Goal: Book appointment/travel/reservation

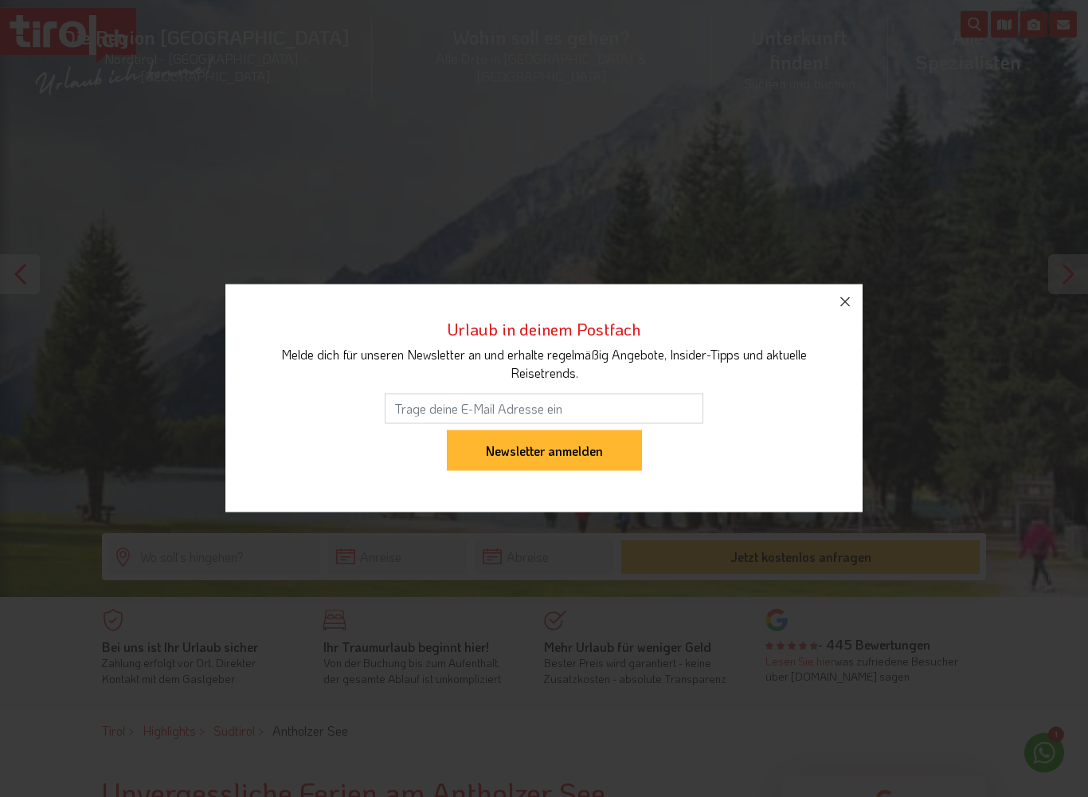
scroll to position [126, 0]
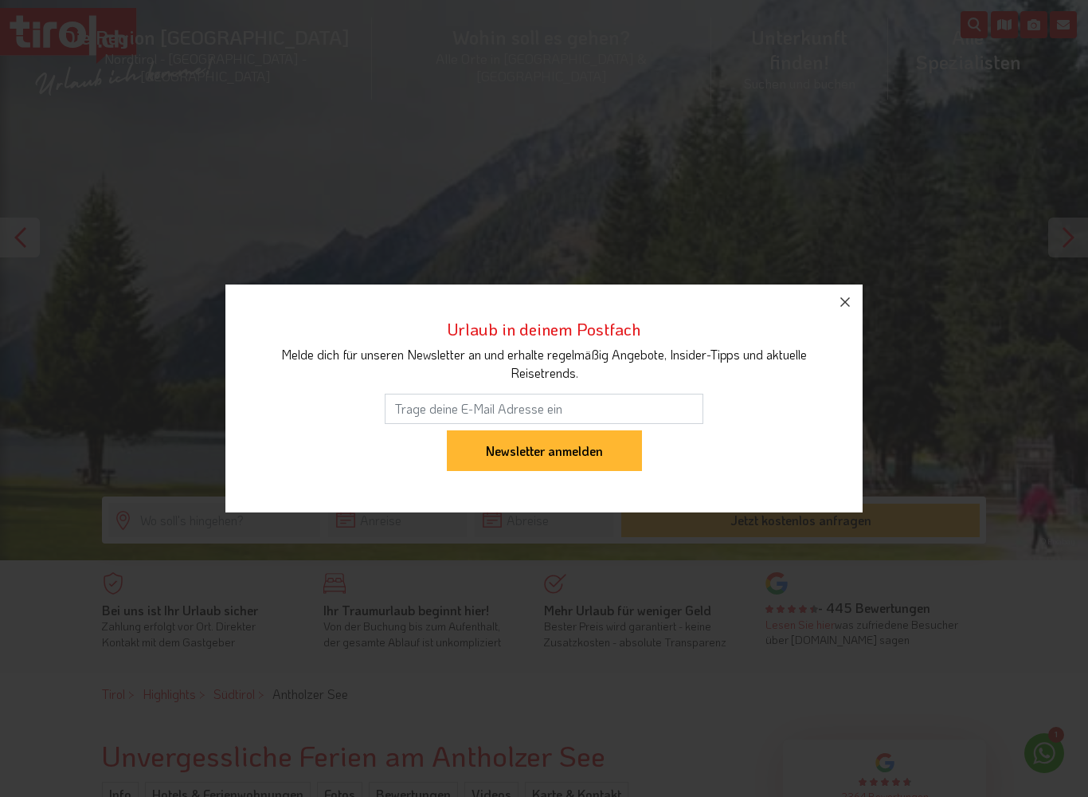
click at [839, 301] on icon "button" at bounding box center [845, 301] width 19 height 19
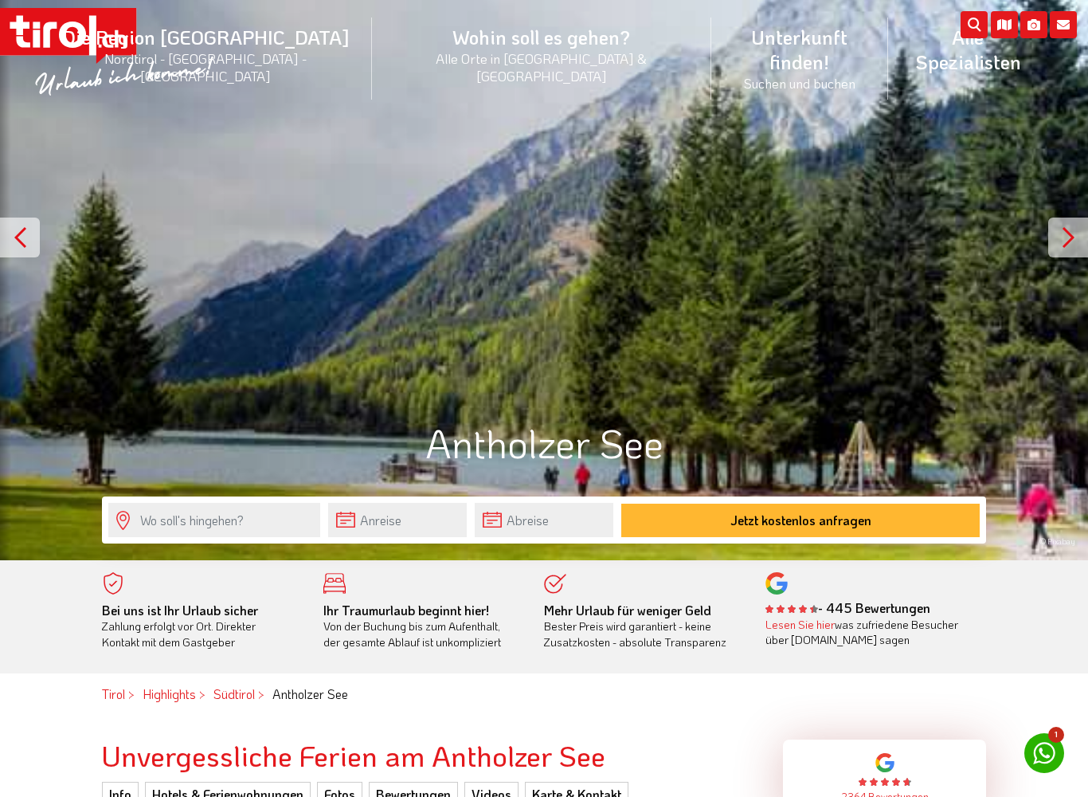
click at [1068, 231] on div at bounding box center [1068, 237] width 40 height 40
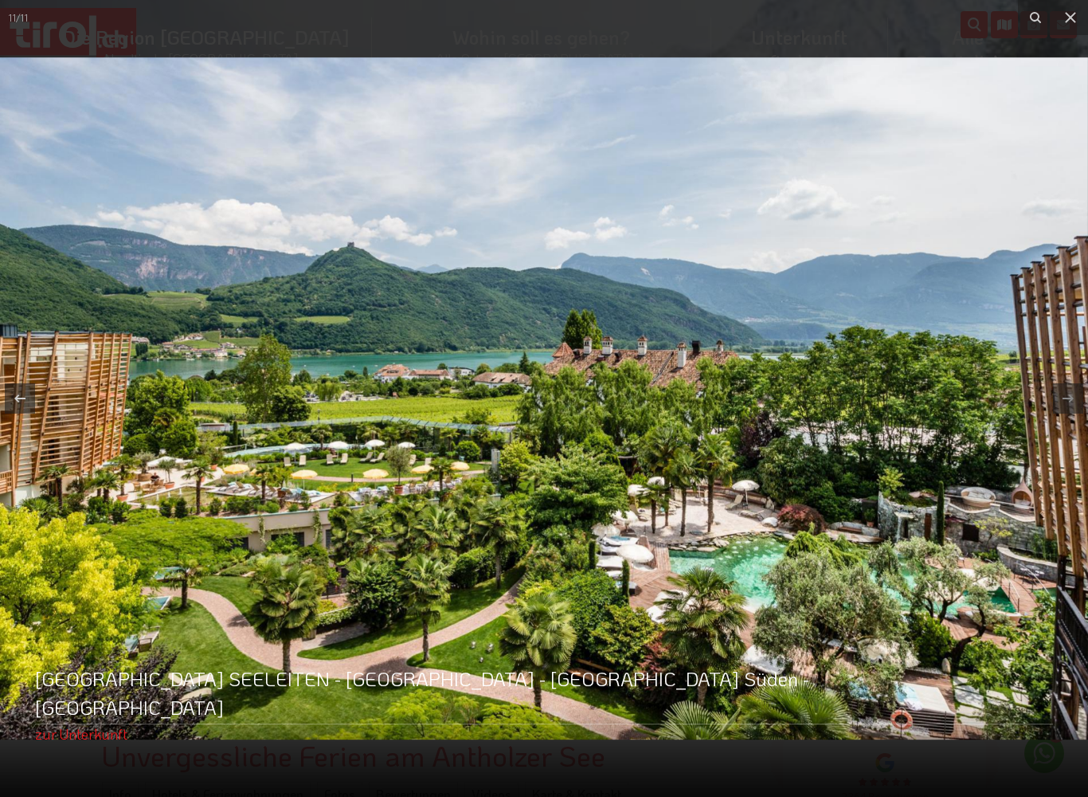
click at [213, 687] on link "Lake Spa Hotel SEELEITEN - Südtirol - Südtirol Süden - Kaltern" at bounding box center [470, 692] width 871 height 57
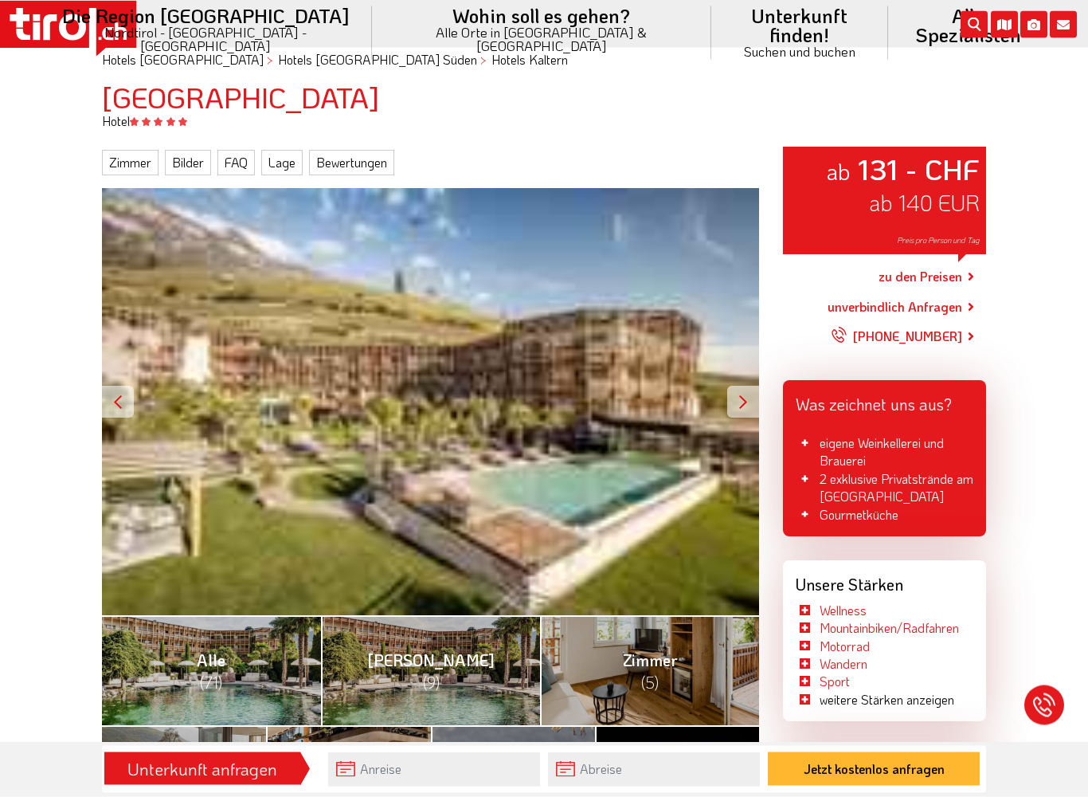
scroll to position [139, 0]
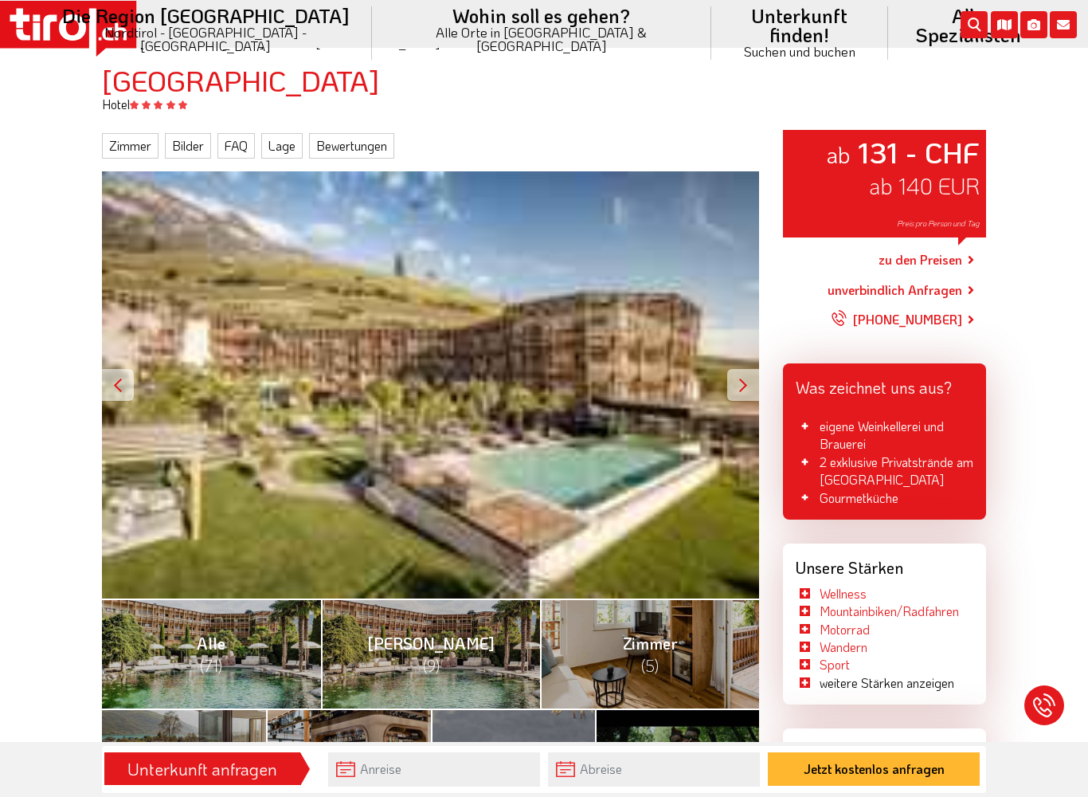
click at [729, 381] on div at bounding box center [743, 385] width 32 height 32
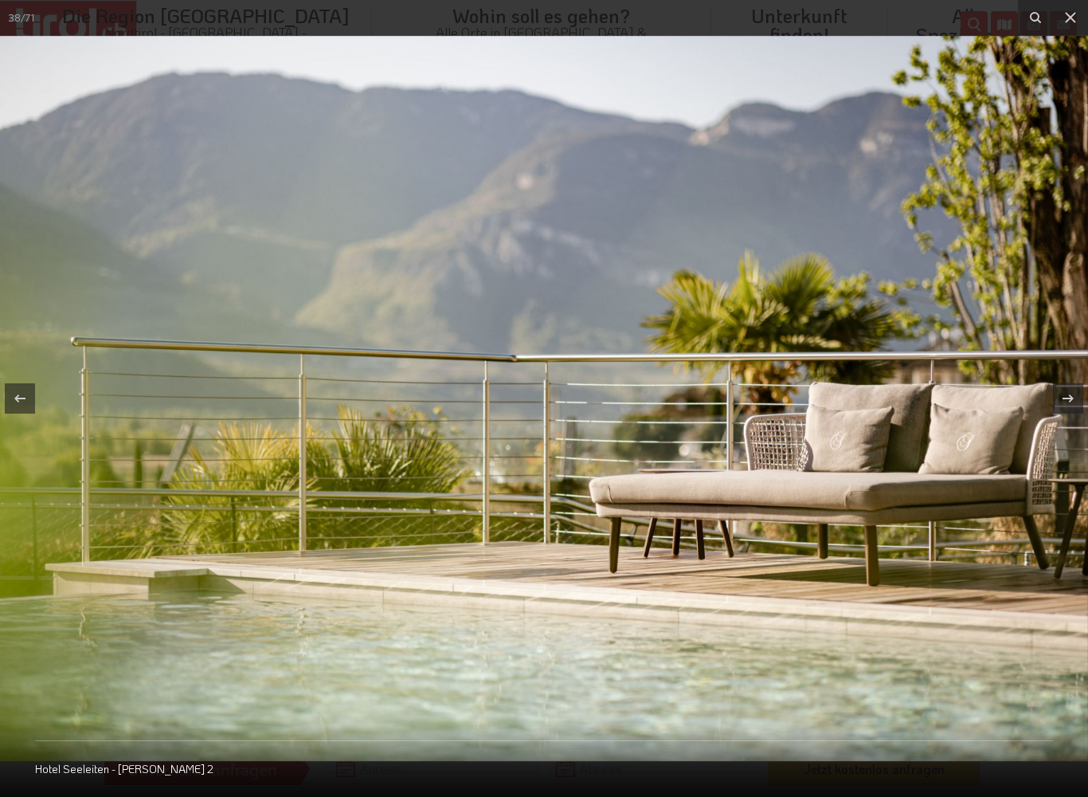
click at [1063, 10] on icon at bounding box center [1070, 17] width 19 height 19
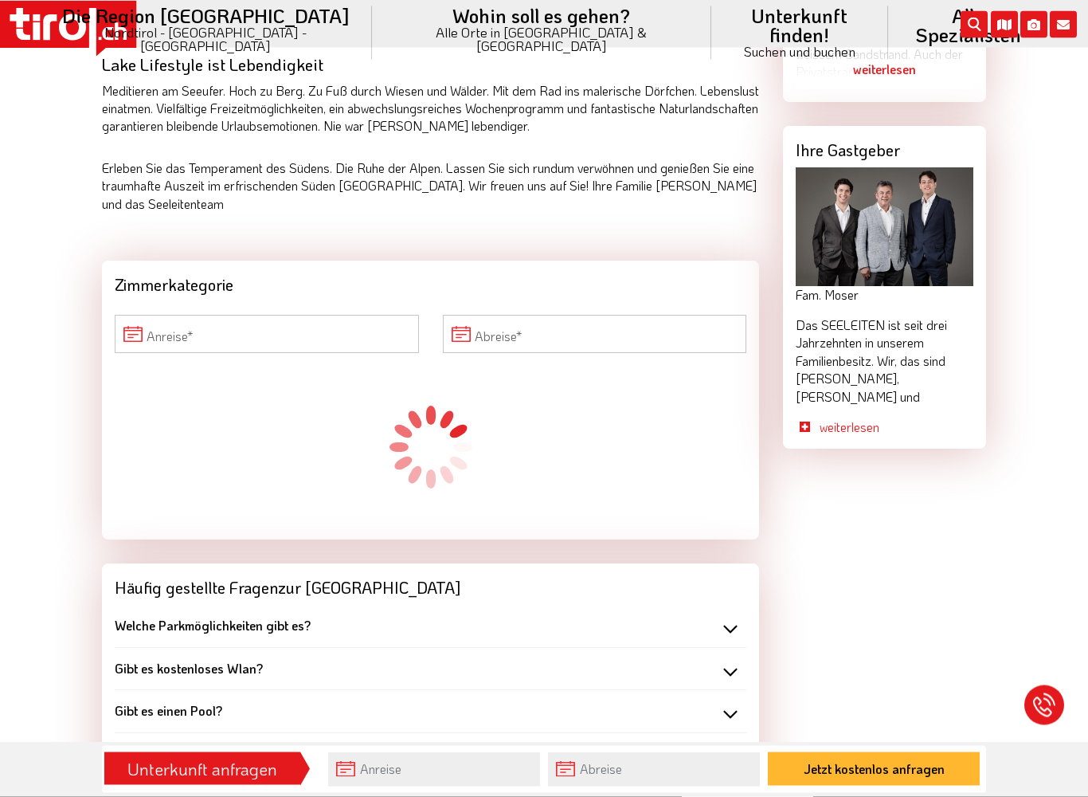
scroll to position [1432, 0]
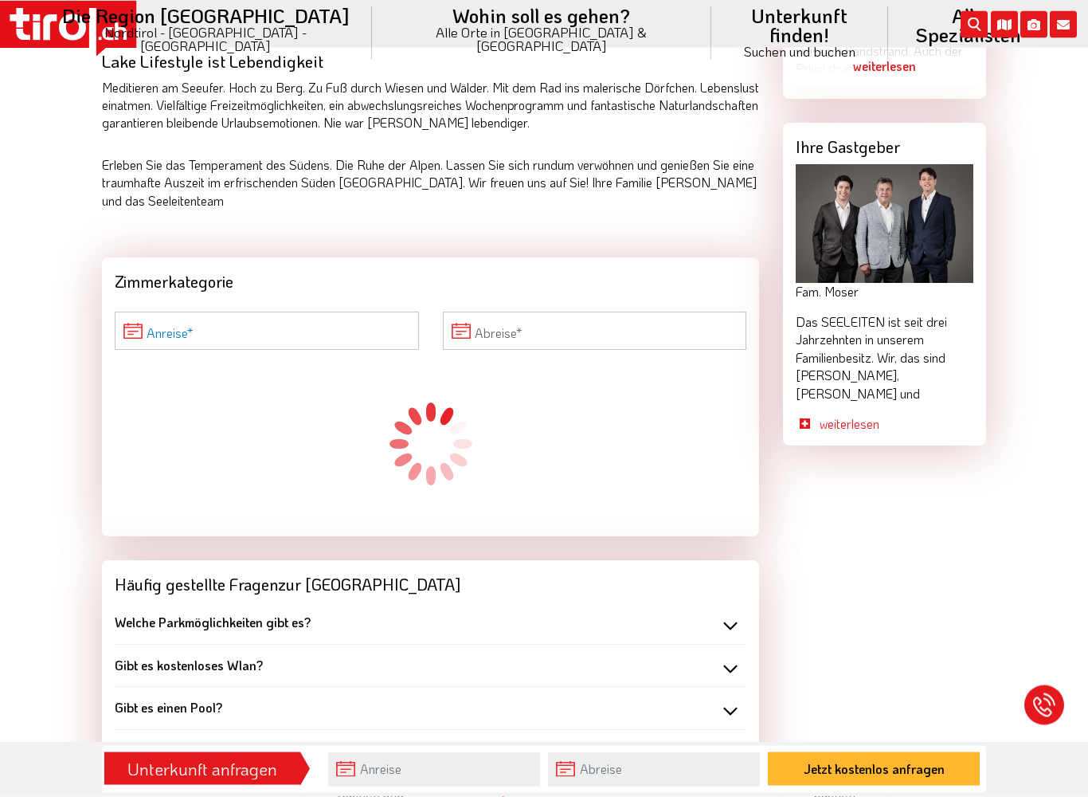
click at [335, 312] on input "Anreise" at bounding box center [267, 331] width 304 height 38
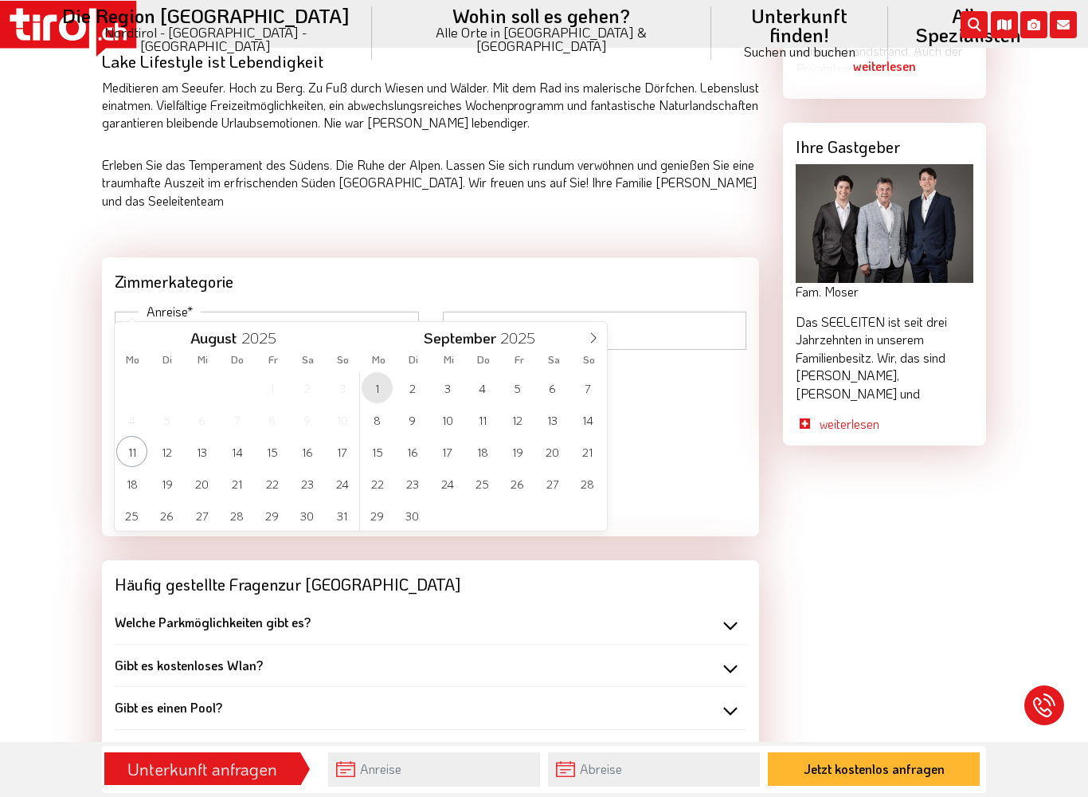
click at [377, 396] on span "1" at bounding box center [377, 387] width 31 height 31
click at [127, 427] on span "8" at bounding box center [131, 419] width 31 height 31
type input "[DATE]"
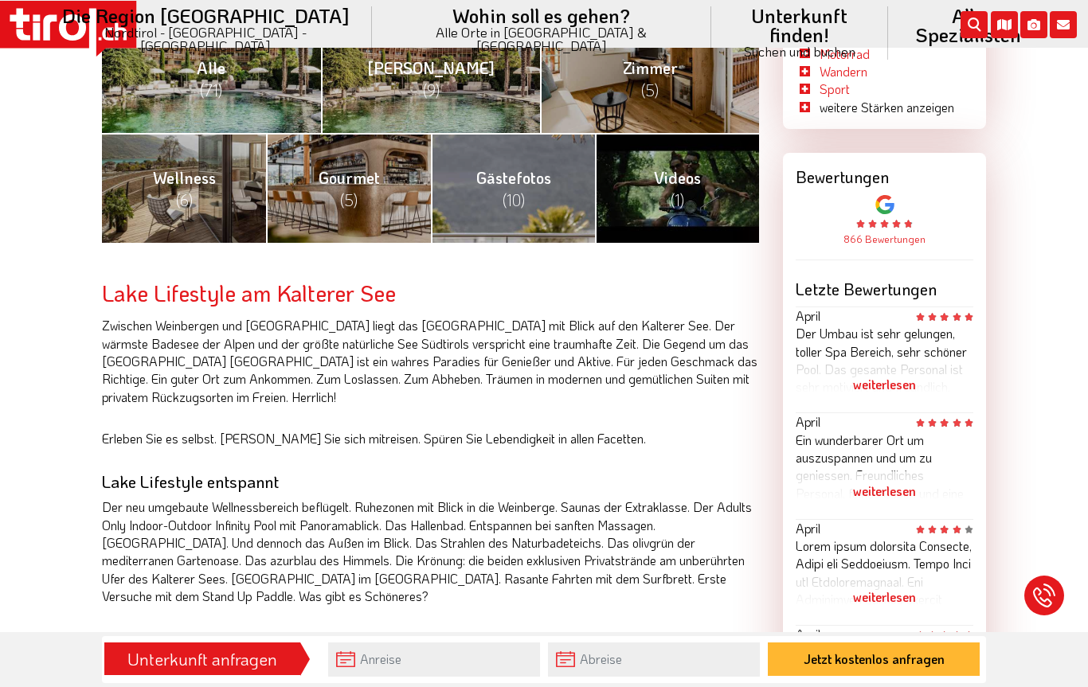
scroll to position [679, 0]
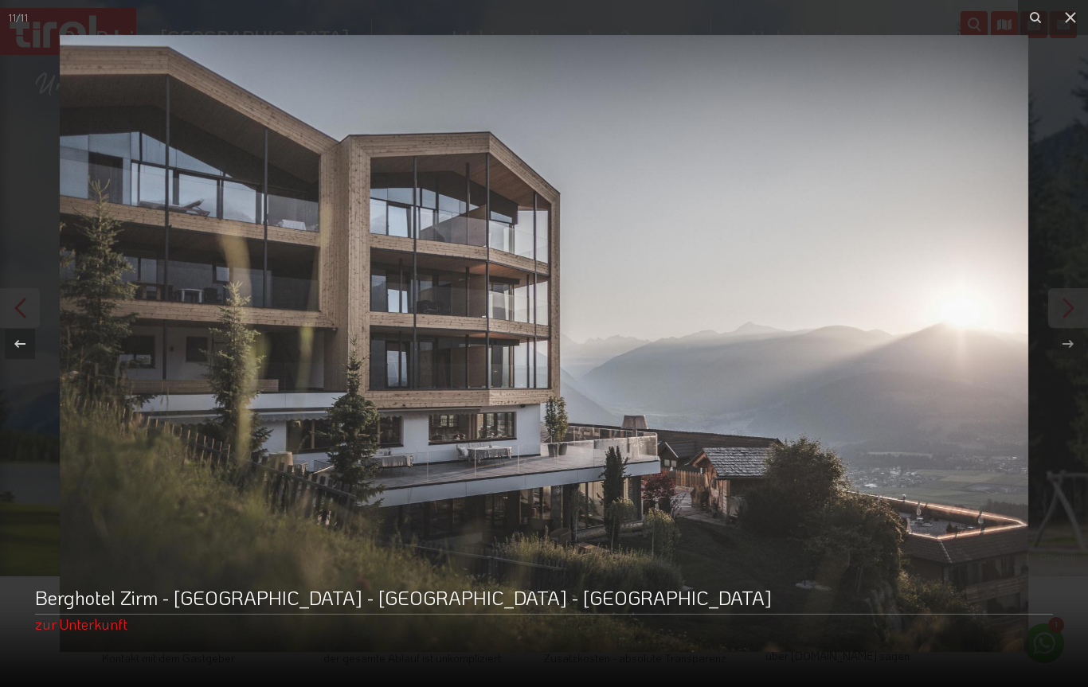
scroll to position [41, 0]
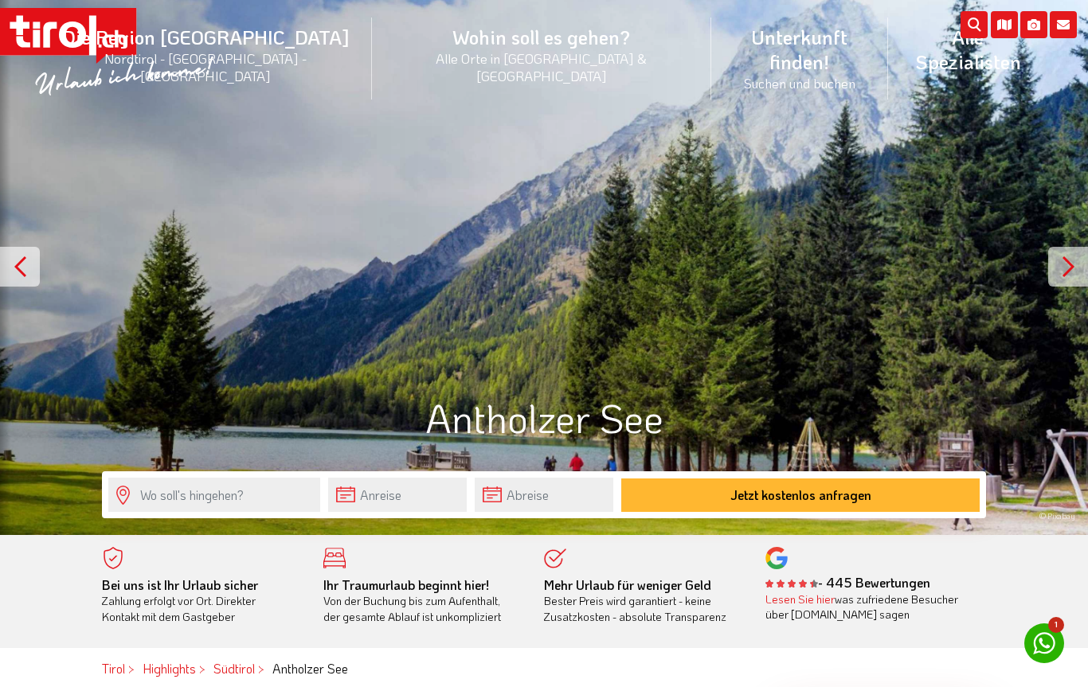
scroll to position [173, 0]
